Goal: Task Accomplishment & Management: Use online tool/utility

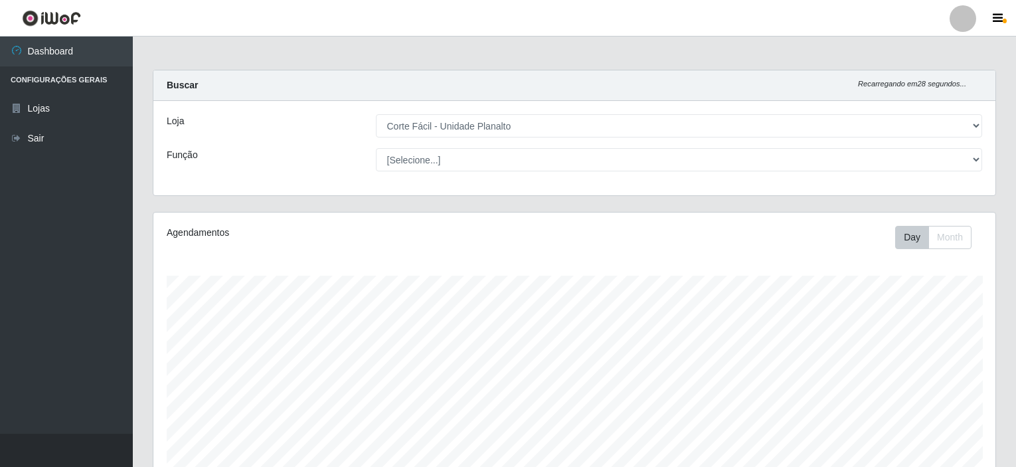
select select "202"
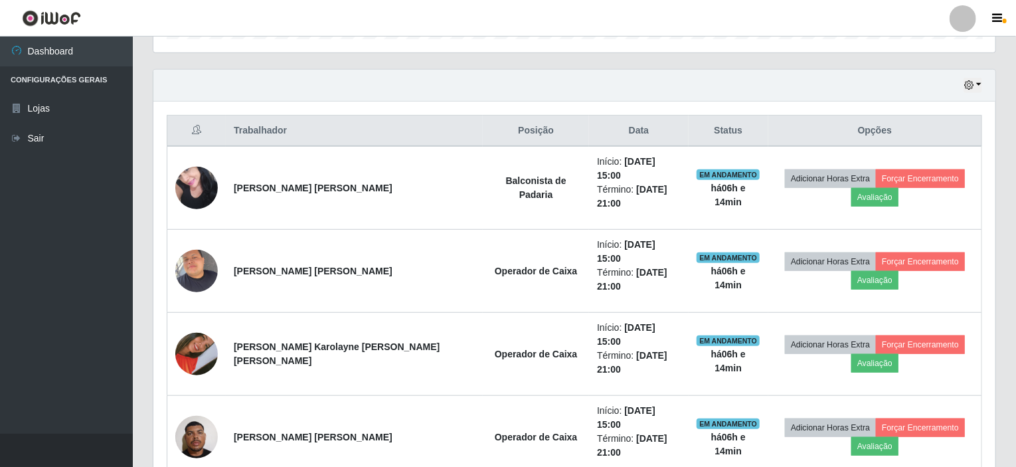
scroll to position [433, 0]
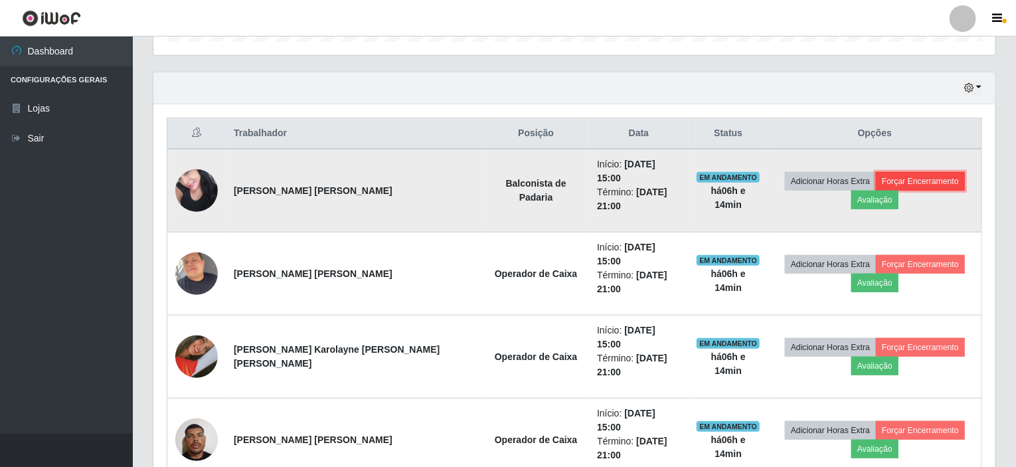
click at [885, 174] on button "Forçar Encerramento" at bounding box center [920, 181] width 89 height 19
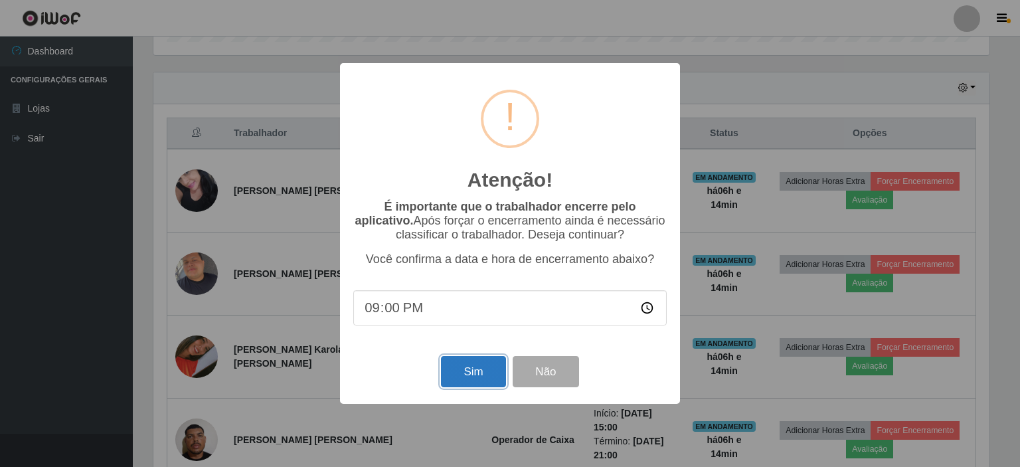
click at [461, 383] on button "Sim" at bounding box center [473, 371] width 64 height 31
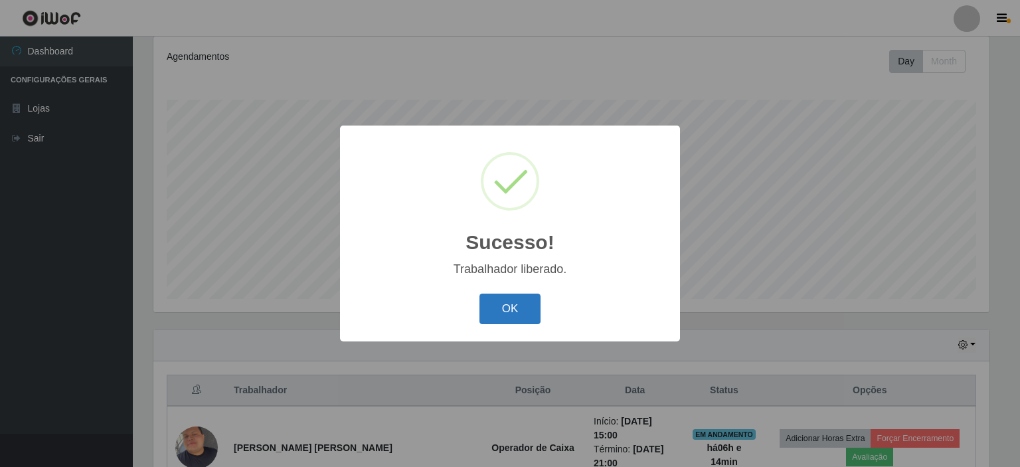
click at [507, 309] on button "OK" at bounding box center [510, 308] width 62 height 31
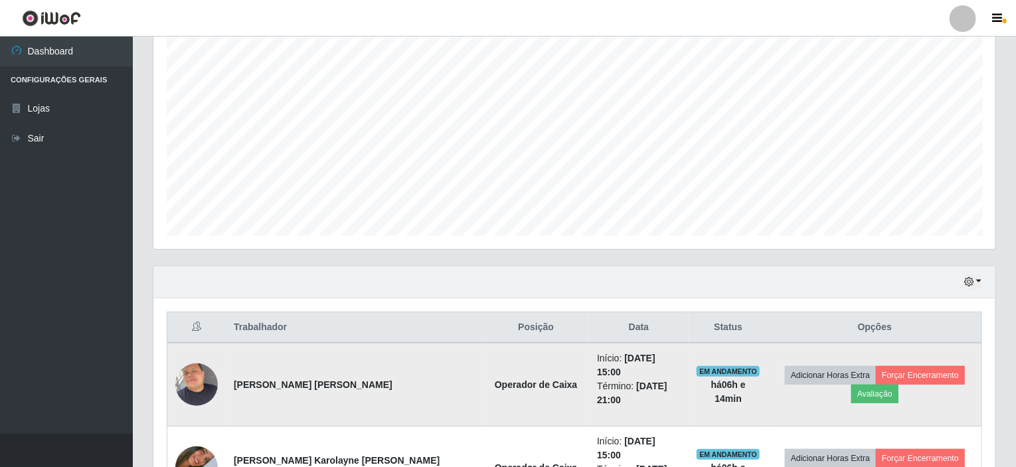
scroll to position [309, 0]
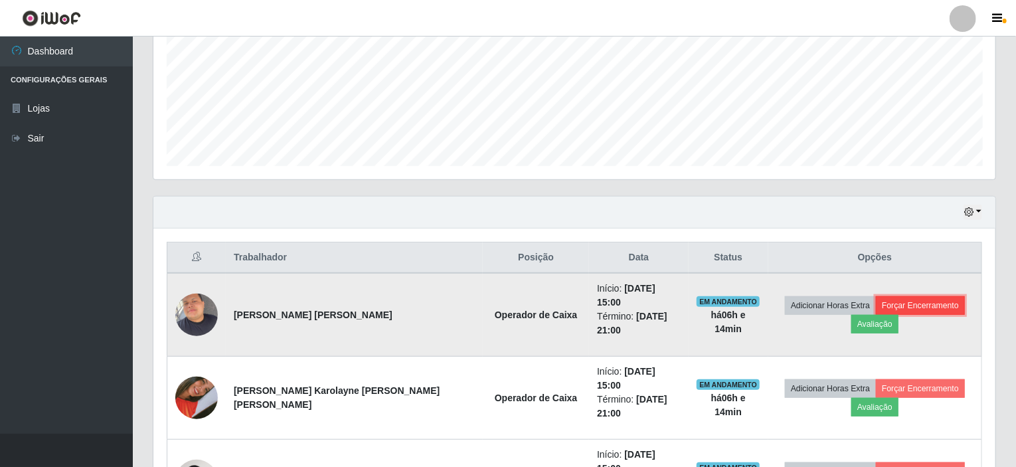
click at [898, 296] on button "Forçar Encerramento" at bounding box center [920, 305] width 89 height 19
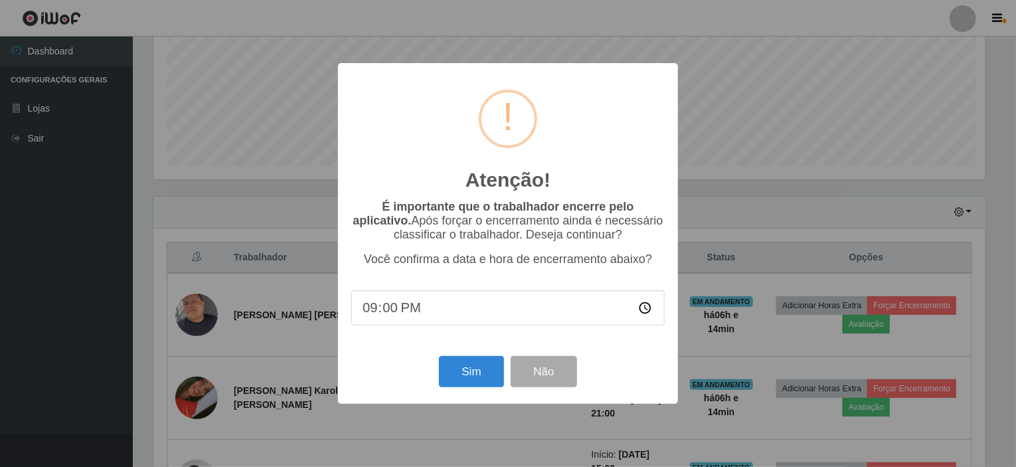
scroll to position [276, 837]
drag, startPoint x: 469, startPoint y: 364, endPoint x: 493, endPoint y: 357, distance: 25.0
click at [469, 363] on button "Sim" at bounding box center [473, 371] width 64 height 31
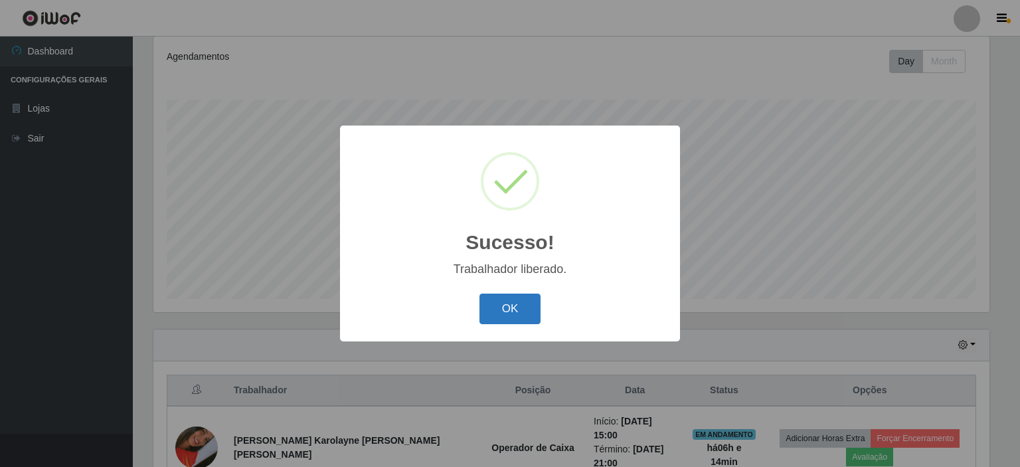
click at [502, 311] on button "OK" at bounding box center [510, 308] width 62 height 31
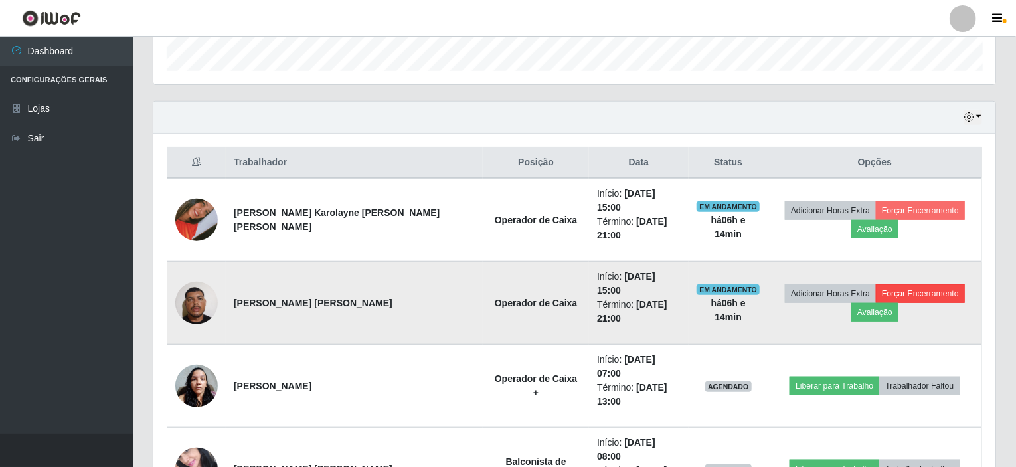
scroll to position [442, 0]
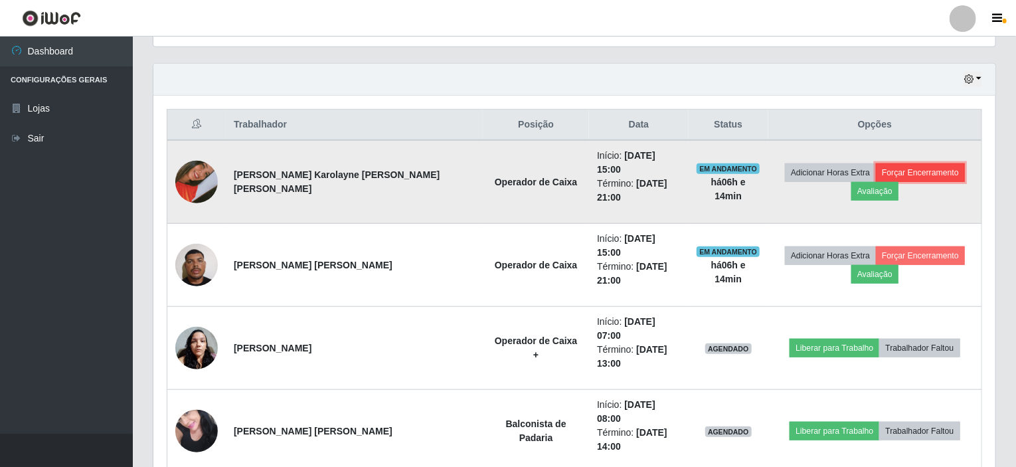
click at [913, 165] on button "Forçar Encerramento" at bounding box center [920, 172] width 89 height 19
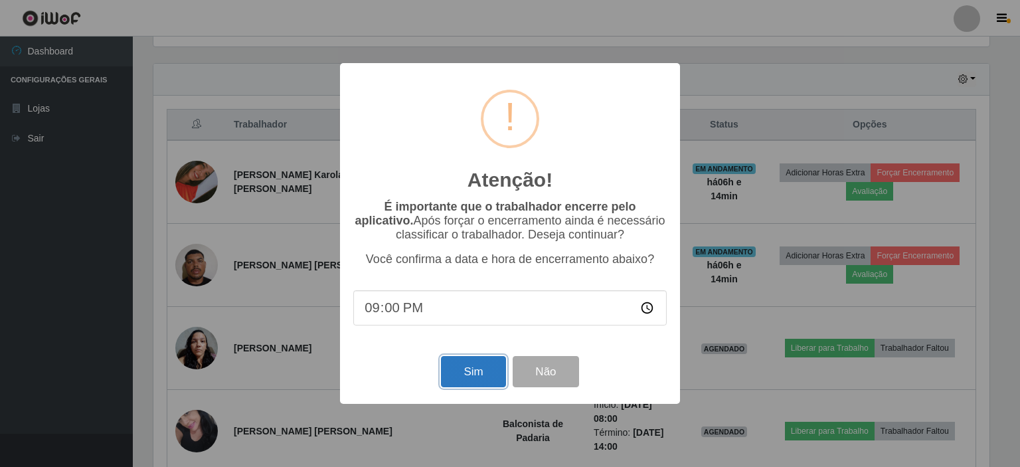
click at [466, 363] on button "Sim" at bounding box center [473, 371] width 64 height 31
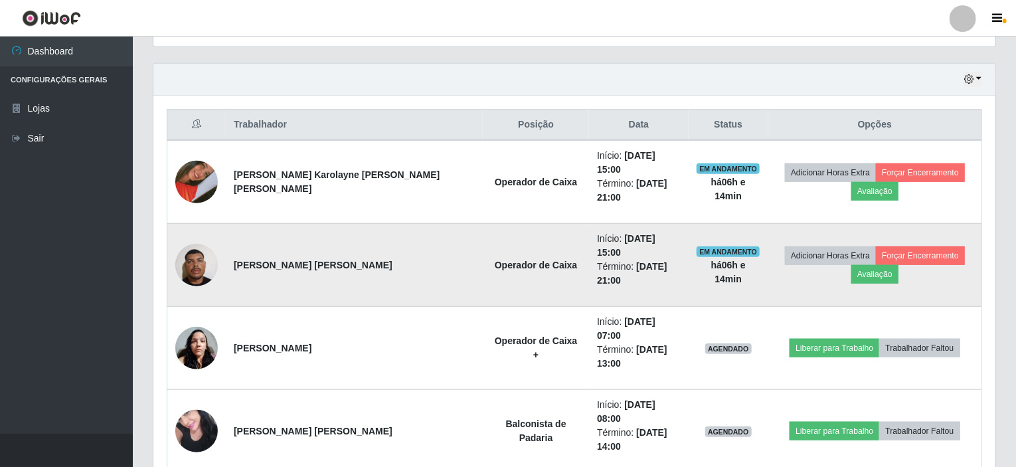
scroll to position [0, 0]
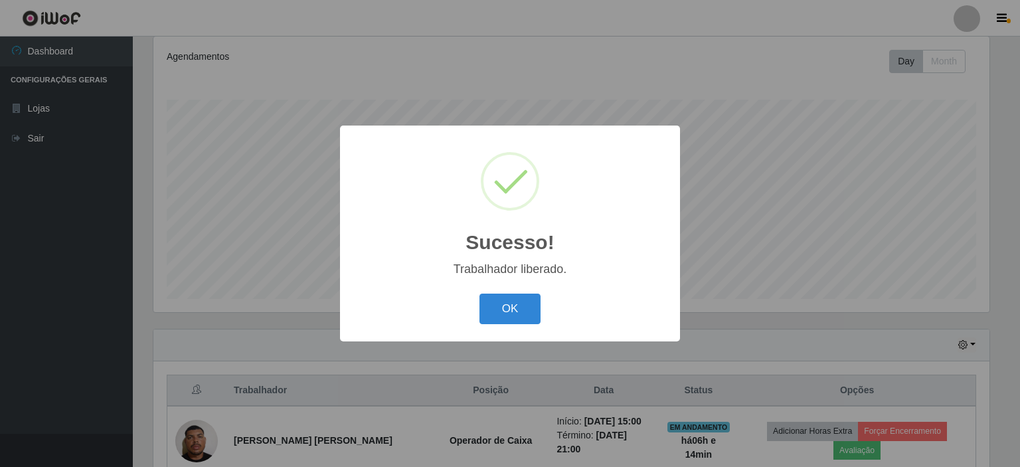
click at [518, 293] on div "OK Cancel" at bounding box center [509, 309] width 313 height 38
click at [525, 295] on button "OK" at bounding box center [510, 308] width 62 height 31
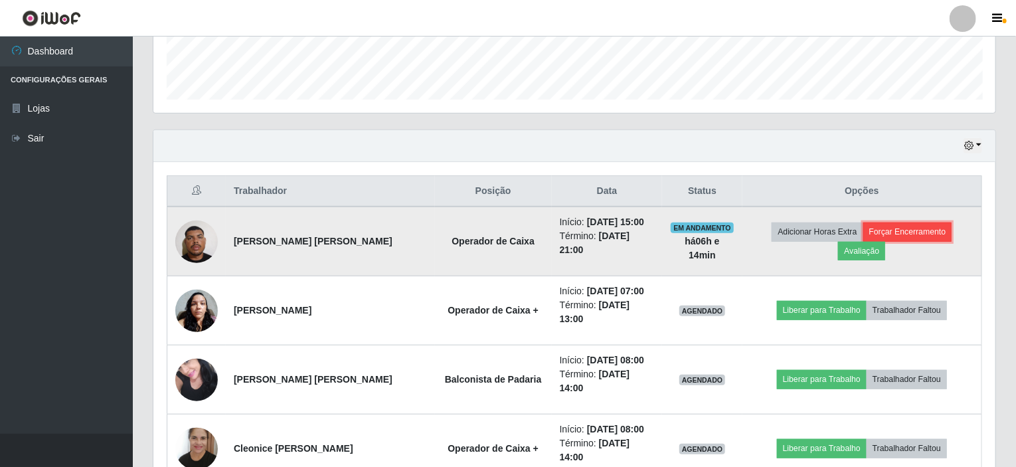
click at [901, 230] on button "Forçar Encerramento" at bounding box center [907, 231] width 89 height 19
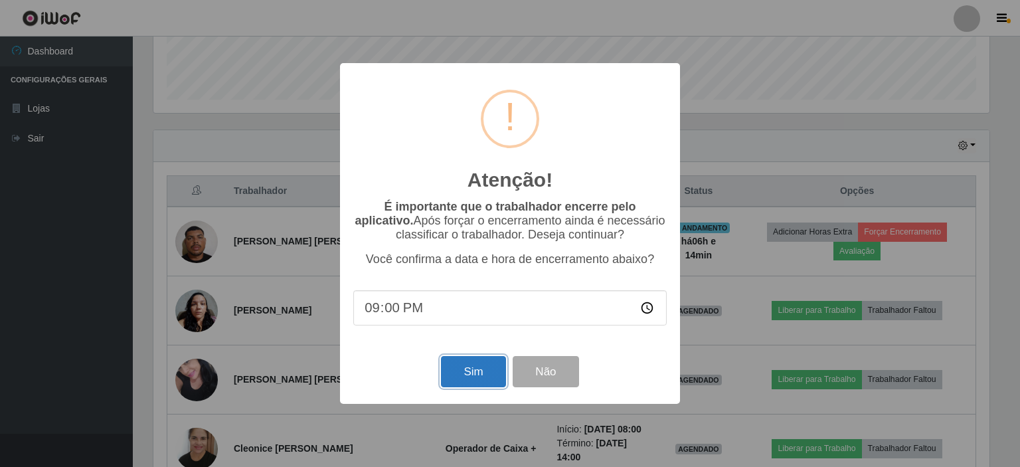
click at [478, 385] on button "Sim" at bounding box center [473, 371] width 64 height 31
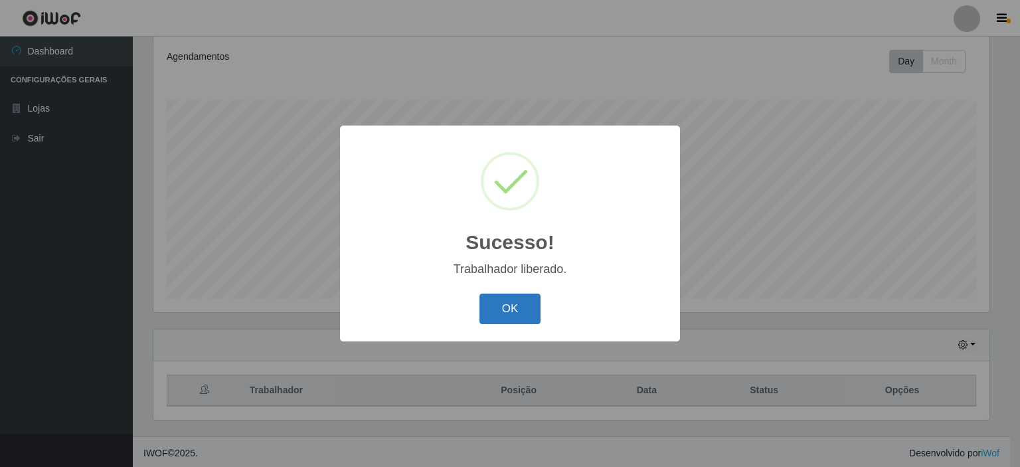
click at [533, 301] on button "OK" at bounding box center [510, 308] width 62 height 31
